Goal: Information Seeking & Learning: Learn about a topic

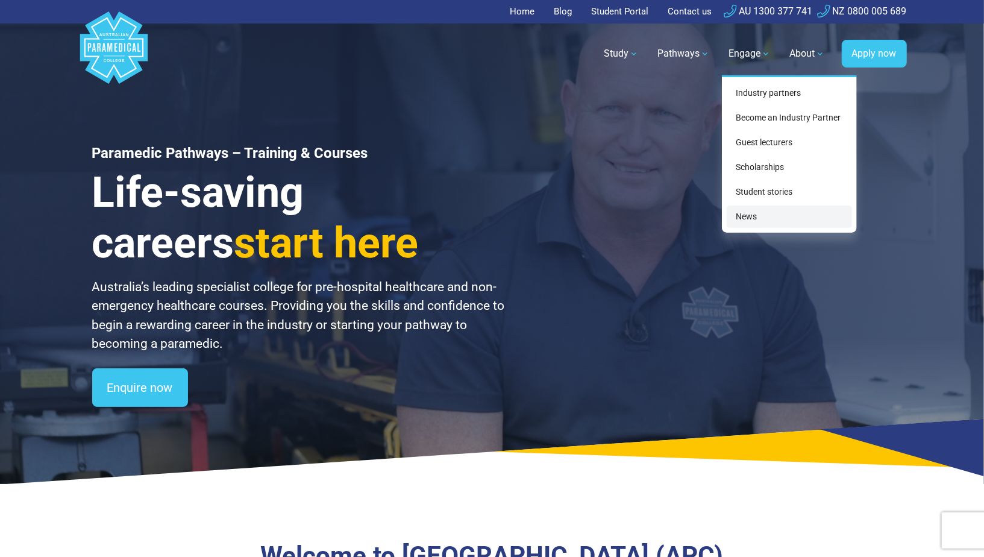
click at [751, 212] on link "News" at bounding box center [789, 217] width 125 height 22
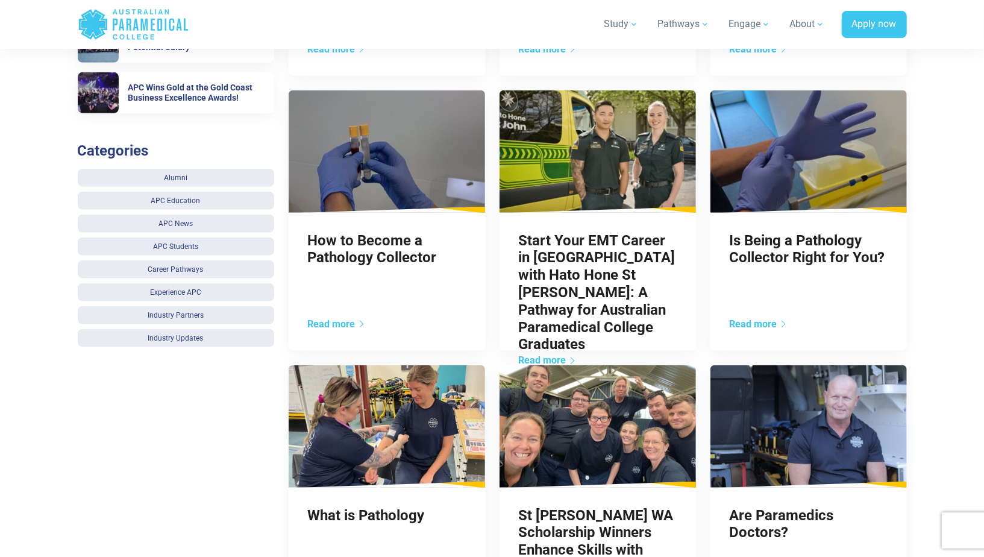
scroll to position [78, 0]
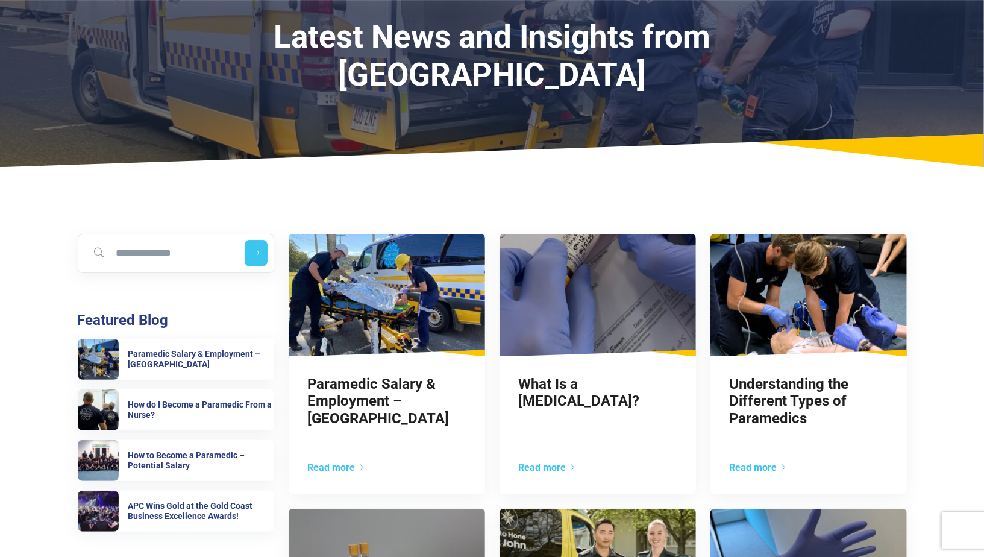
click at [169, 247] on input "Search for blog" at bounding box center [158, 253] width 151 height 27
type input "**********"
click at [256, 249] on icon "submit" at bounding box center [257, 253] width 7 height 8
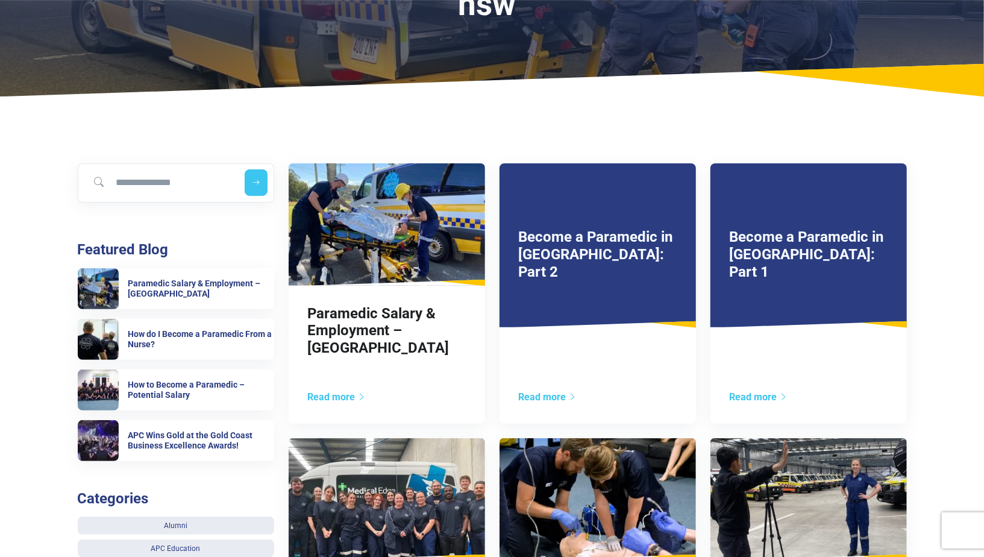
scroll to position [178, 0]
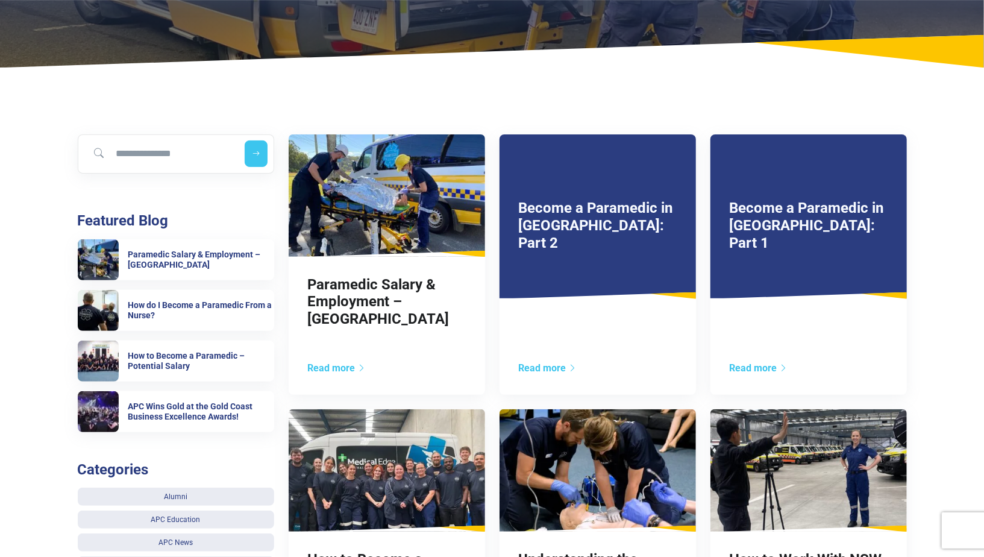
click at [769, 200] on link "Become a Paramedic in NSW: Part 1" at bounding box center [807, 226] width 154 height 52
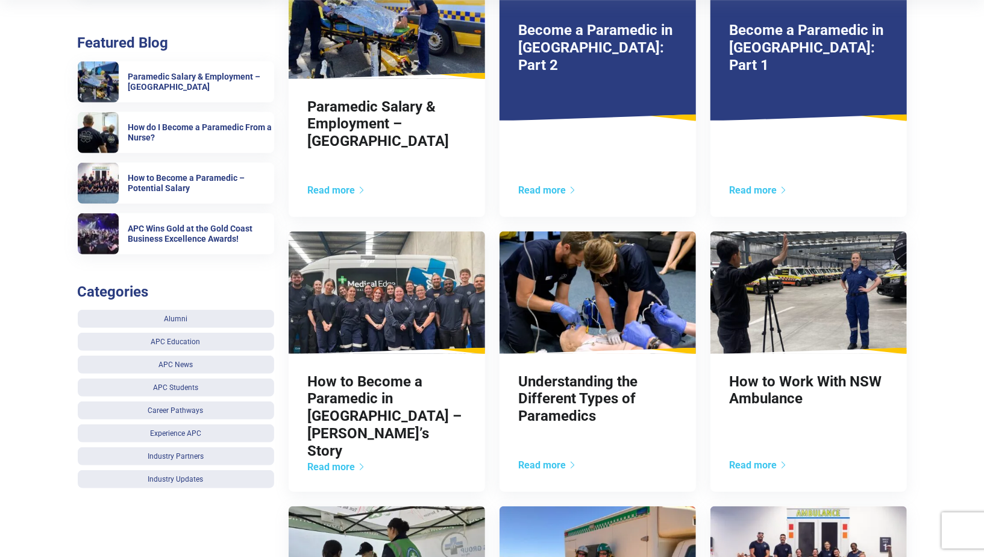
scroll to position [0, 0]
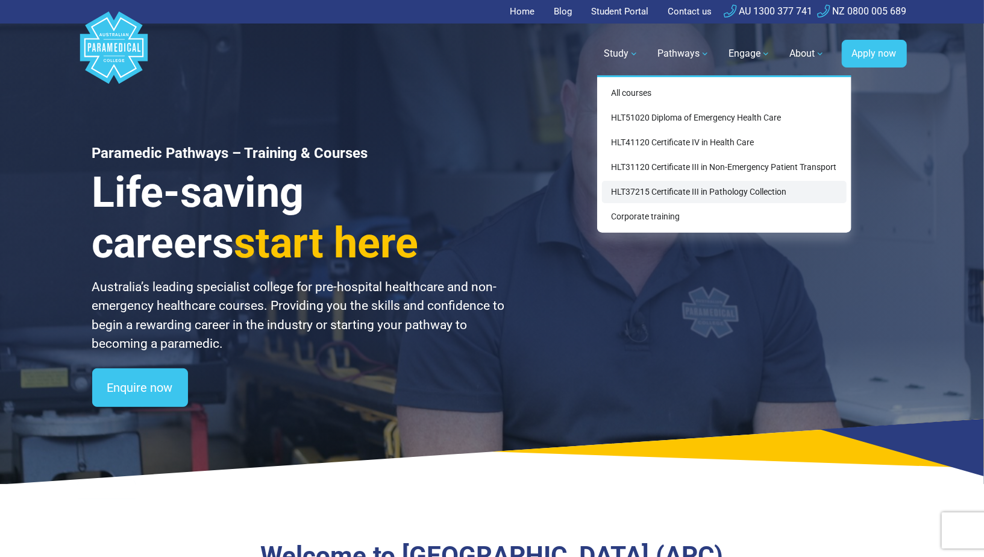
click at [653, 187] on link "HLT37215 Certificate III in Pathology Collection" at bounding box center [724, 192] width 245 height 22
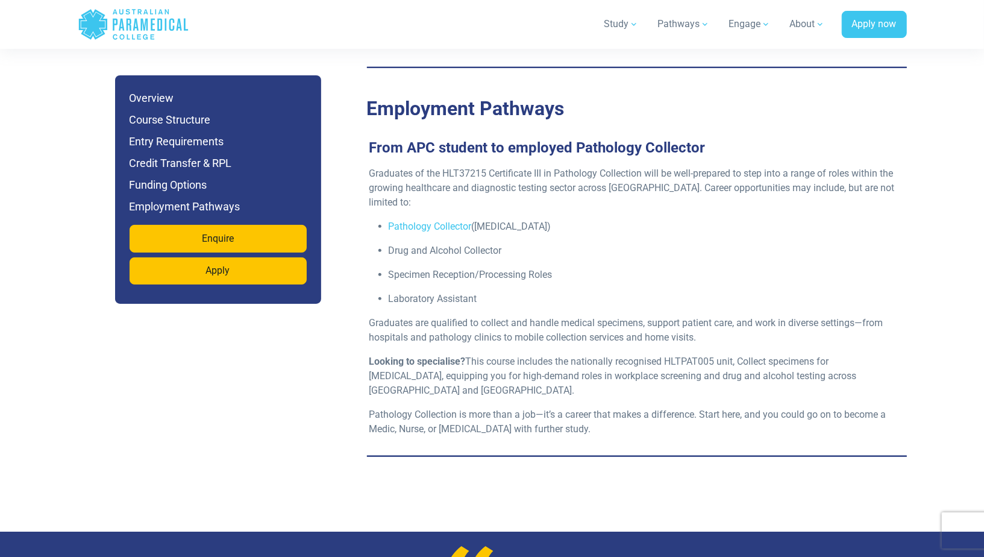
scroll to position [3577, 0]
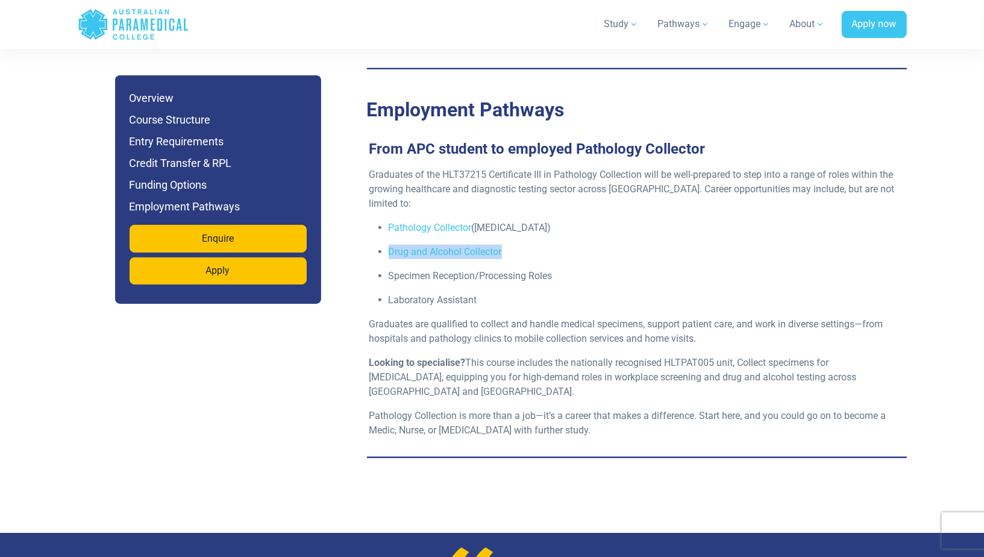
drag, startPoint x: 504, startPoint y: 230, endPoint x: 390, endPoint y: 229, distance: 114.5
click at [390, 245] on p "Drug and Alcohol Collector" at bounding box center [642, 252] width 506 height 14
click at [492, 293] on p "Laboratory Assistant" at bounding box center [642, 300] width 506 height 14
drag, startPoint x: 482, startPoint y: 279, endPoint x: 390, endPoint y: 234, distance: 102.7
click at [390, 234] on ul "Pathology Collector (Phlebotomist) Drug and Alcohol Collector Specimen Receptio…" at bounding box center [632, 264] width 526 height 87
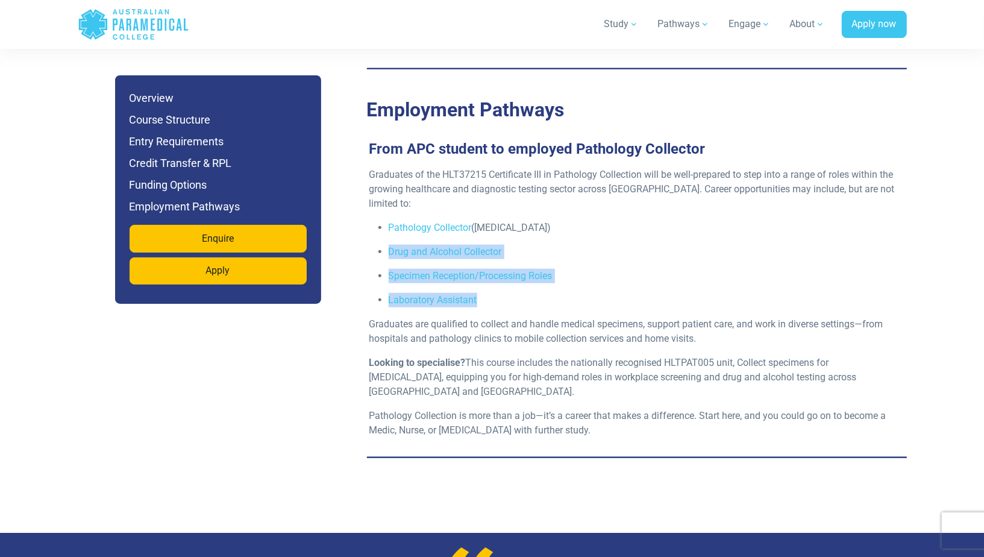
copy ul "Drug and Alcohol Collector Specimen Reception/Processing Roles Laboratory Assis…"
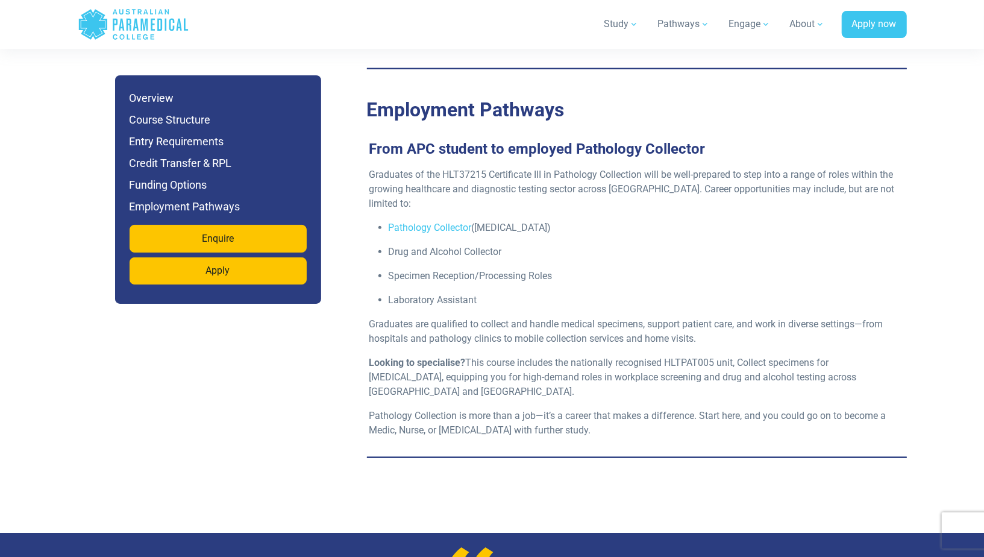
click at [513, 356] on p "Looking to specialise? This course includes the nationally recognised HLTPAT005…" at bounding box center [632, 377] width 526 height 43
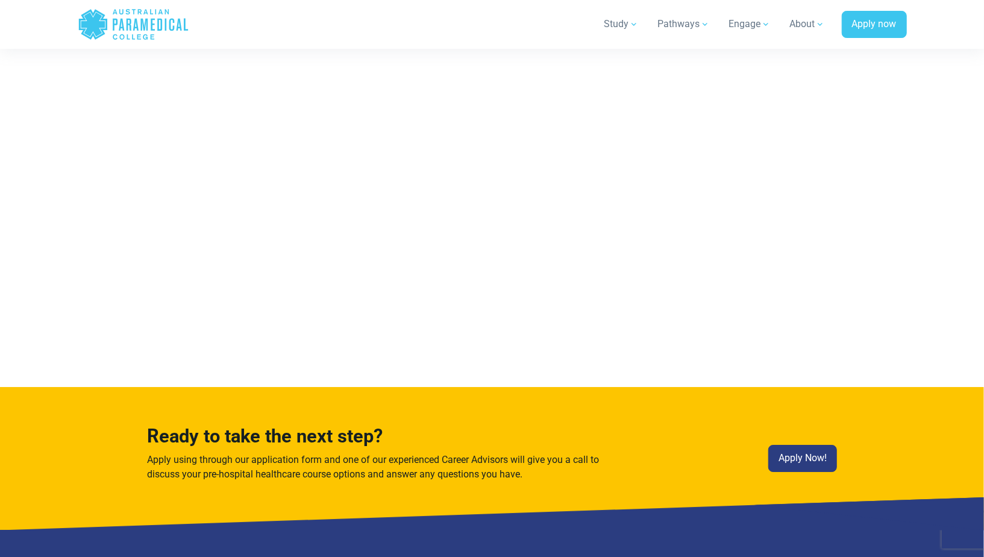
scroll to position [5847, 0]
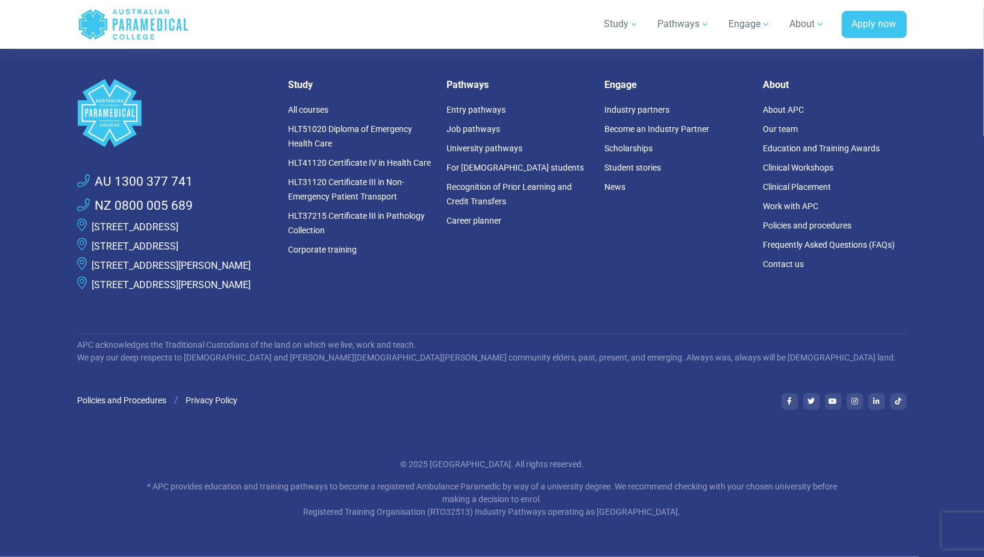
click at [167, 260] on link "[STREET_ADDRESS][PERSON_NAME]" at bounding box center [171, 265] width 159 height 11
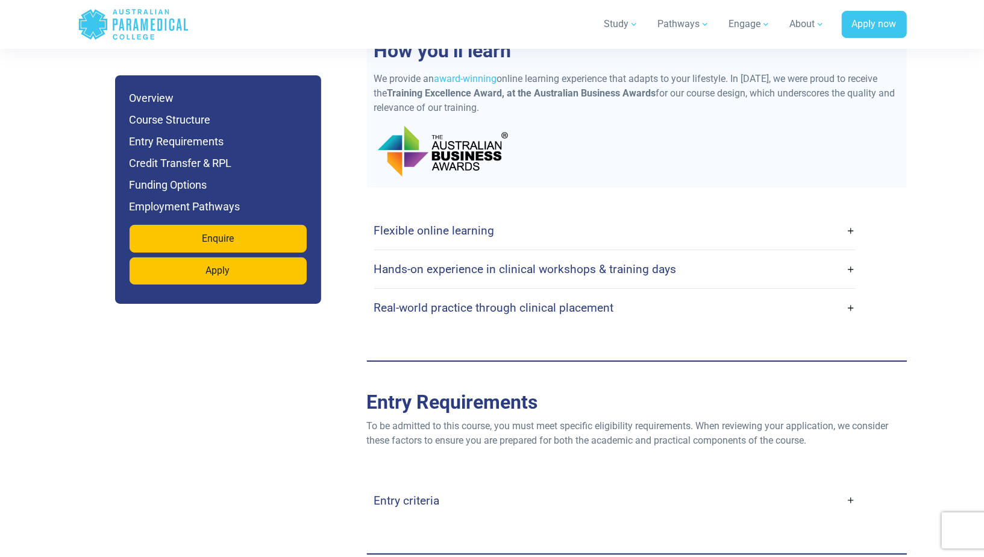
scroll to position [2680, 0]
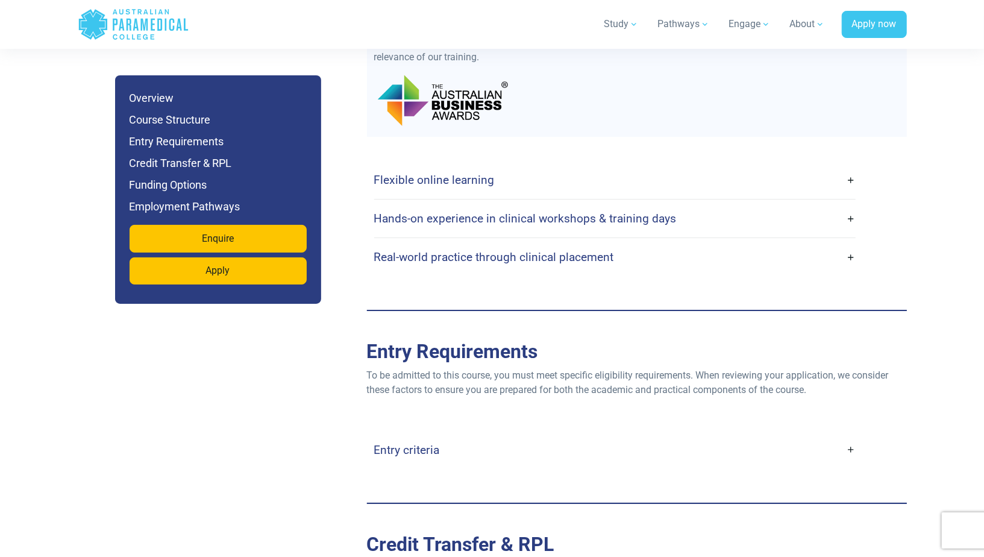
click at [696, 204] on link "Hands-on experience in clinical workshops & training days" at bounding box center [615, 218] width 482 height 28
click at [835, 209] on link "Hands-on experience in clinical workshops & training days" at bounding box center [615, 218] width 482 height 28
click at [852, 204] on link "Hands-on experience in clinical workshops & training days" at bounding box center [615, 218] width 482 height 28
click at [851, 204] on link "Hands-on experience in clinical workshops & training days" at bounding box center [615, 218] width 482 height 28
click at [736, 204] on link "Hands-on experience in clinical workshops & training days" at bounding box center [615, 218] width 482 height 28
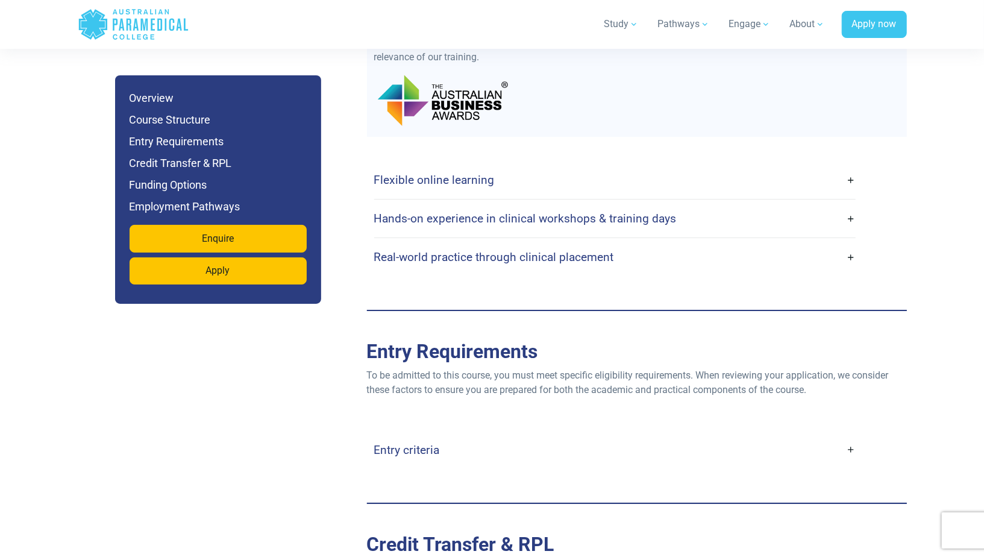
click at [508, 172] on link "Flexible online learning" at bounding box center [615, 180] width 482 height 28
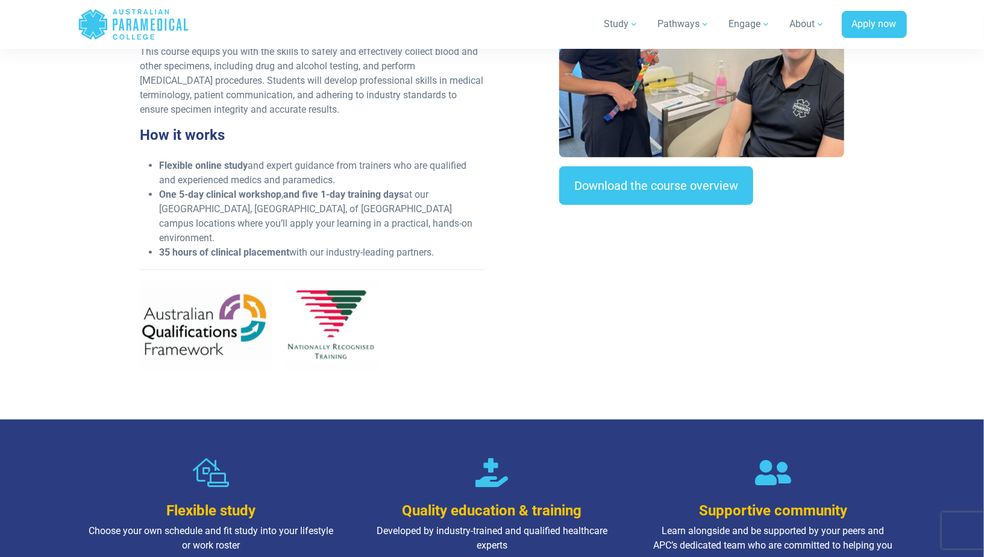
scroll to position [522, 0]
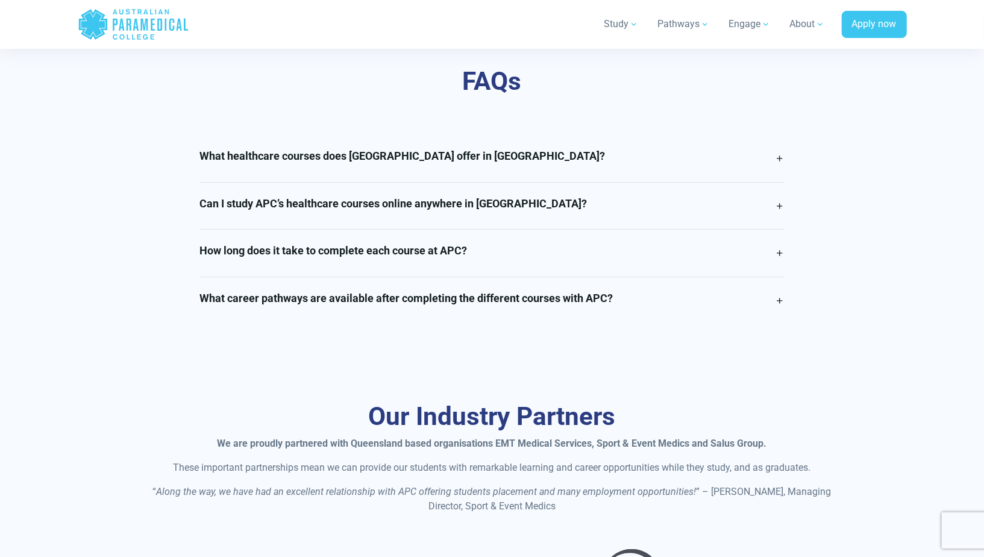
scroll to position [2981, 0]
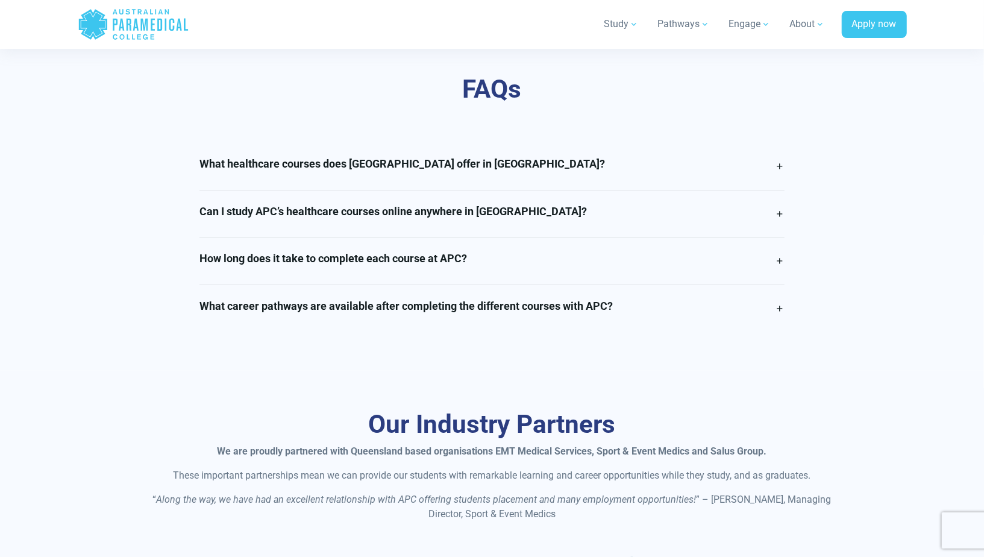
click at [486, 257] on link "How long does it take to complete each course at APC?" at bounding box center [492, 260] width 585 height 47
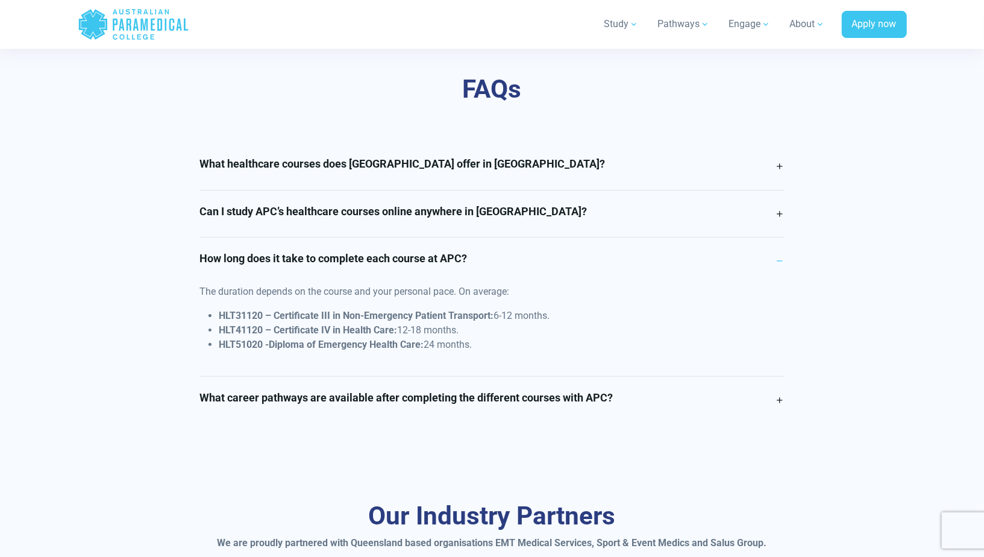
click at [486, 257] on link "How long does it take to complete each course at APC?" at bounding box center [492, 260] width 585 height 47
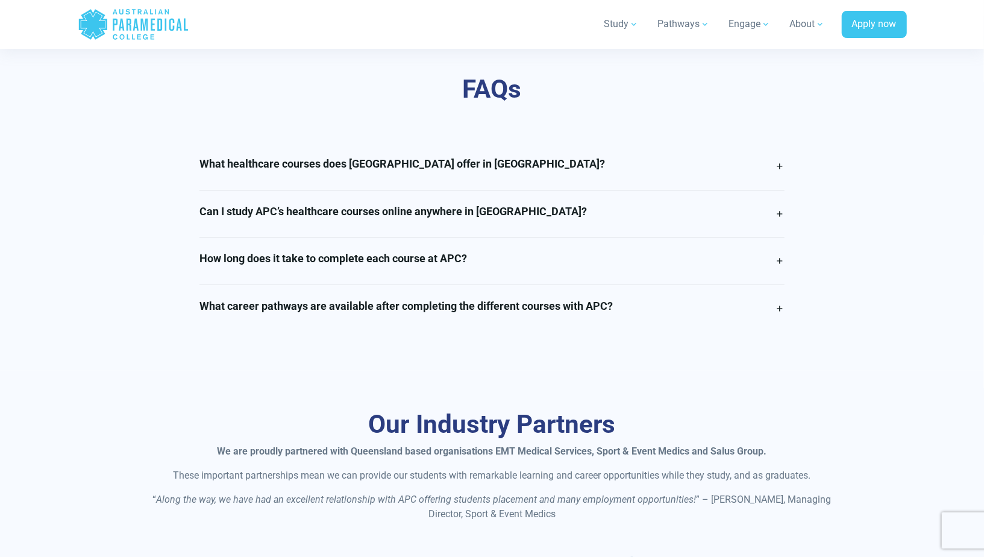
click at [479, 216] on link "Can I study APC’s healthcare courses online anywhere in [GEOGRAPHIC_DATA]?" at bounding box center [492, 213] width 585 height 47
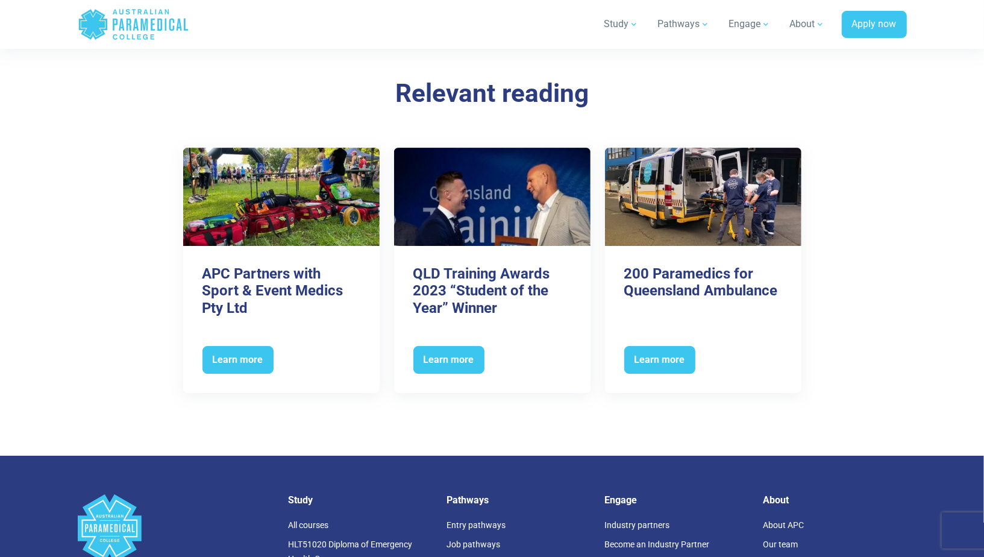
scroll to position [5580, 0]
